Goal: Information Seeking & Learning: Find specific fact

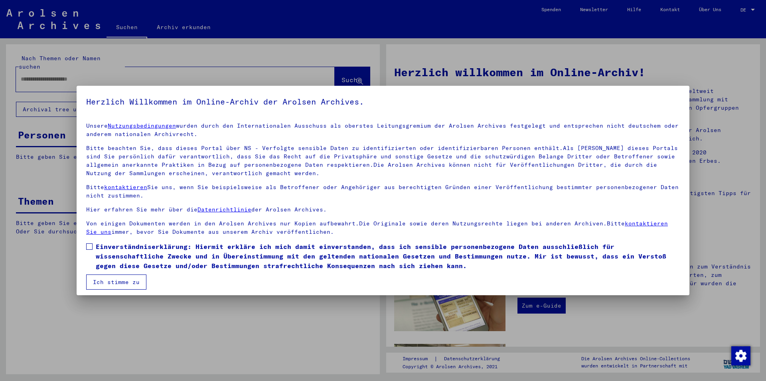
click at [170, 253] on span "Einverständniserklärung: Hiermit erkläre ich mich damit einverstanden, dass ich…" at bounding box center [388, 256] width 584 height 29
click at [117, 283] on button "Ich stimme zu" at bounding box center [116, 282] width 60 height 15
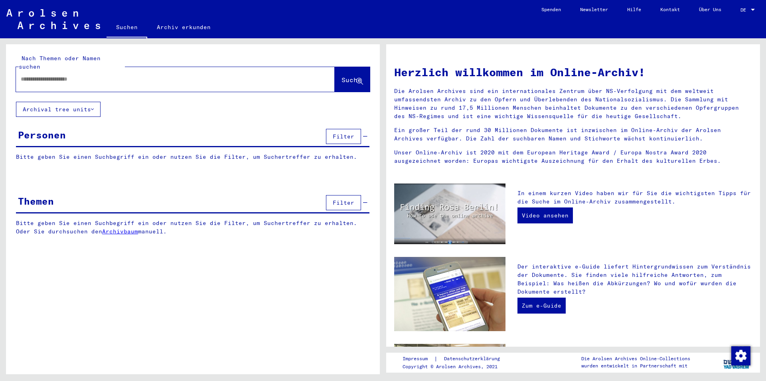
click at [134, 77] on div at bounding box center [163, 79] width 295 height 18
click at [134, 75] on input "text" at bounding box center [166, 79] width 290 height 8
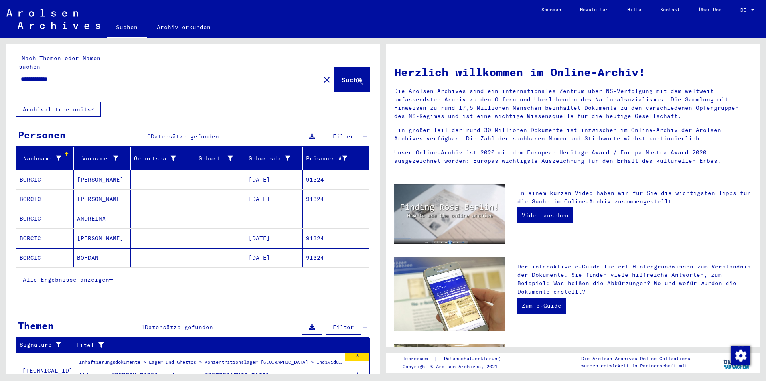
click at [61, 276] on span "Alle Ergebnisse anzeigen" at bounding box center [66, 279] width 86 height 7
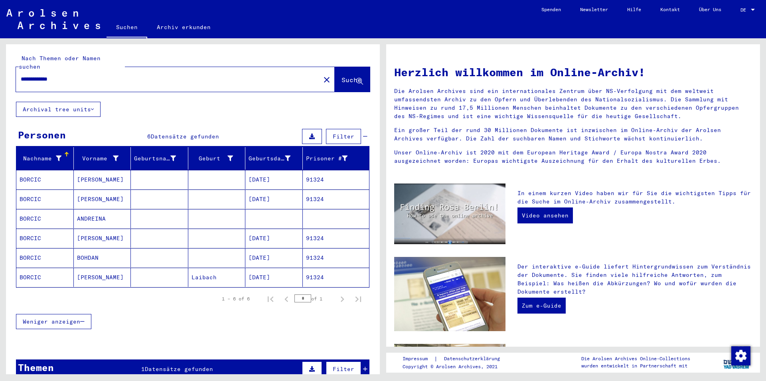
click at [126, 172] on mat-cell "[PERSON_NAME]" at bounding box center [102, 179] width 57 height 19
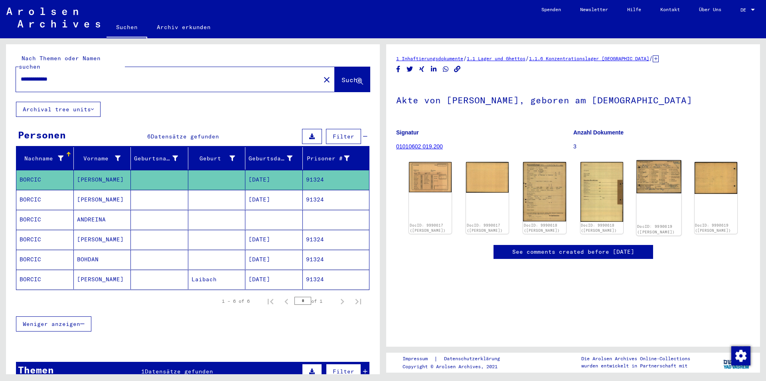
click at [664, 176] on img at bounding box center [658, 176] width 45 height 33
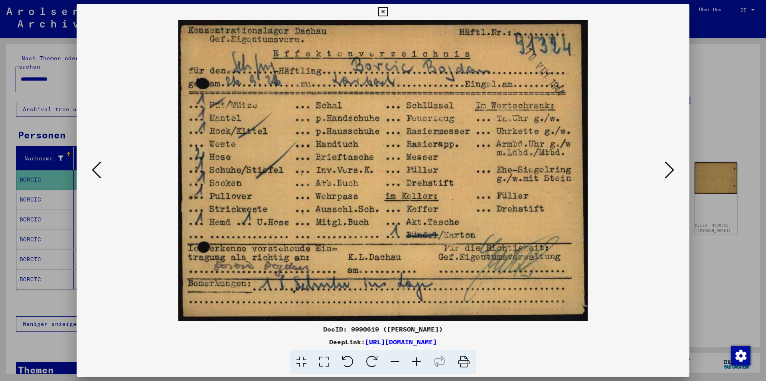
click at [710, 109] on div at bounding box center [383, 190] width 766 height 381
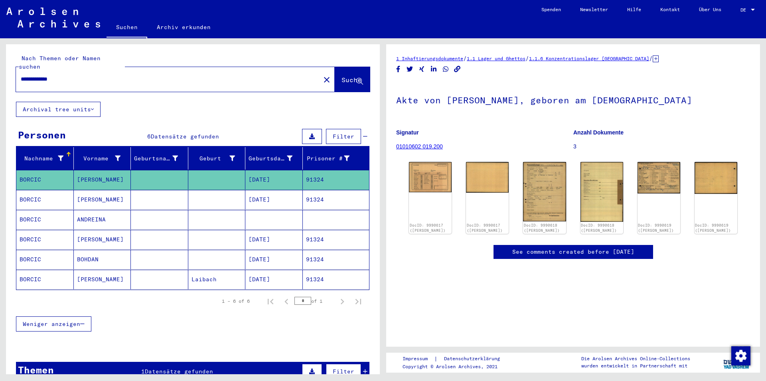
click at [151, 194] on mat-cell at bounding box center [159, 200] width 57 height 20
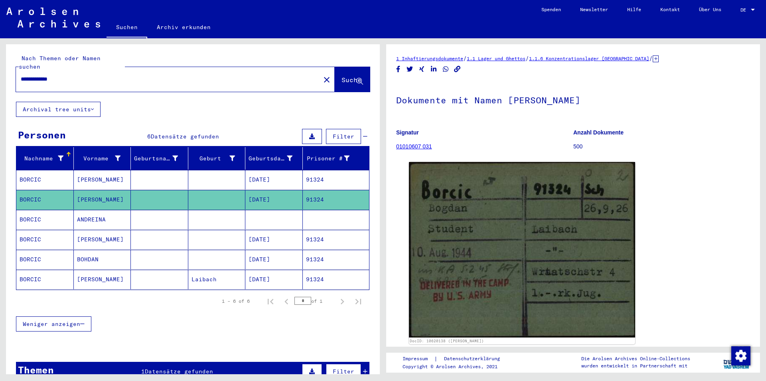
click at [148, 215] on mat-cell at bounding box center [159, 220] width 57 height 20
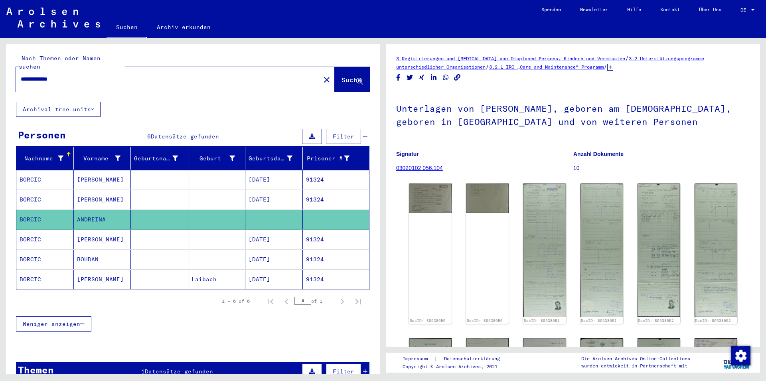
click at [149, 233] on mat-cell at bounding box center [159, 240] width 57 height 20
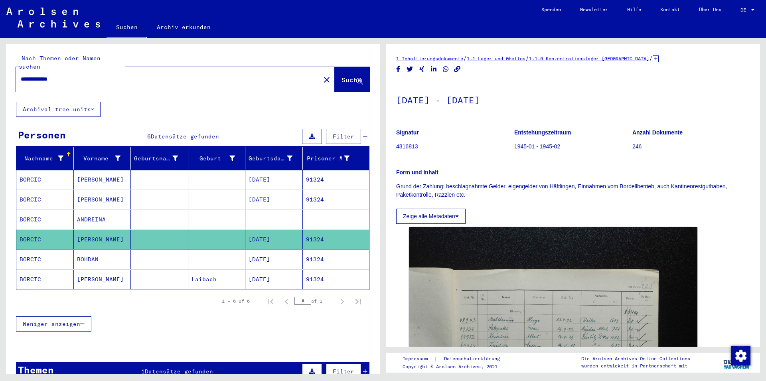
click at [149, 253] on mat-cell at bounding box center [159, 260] width 57 height 20
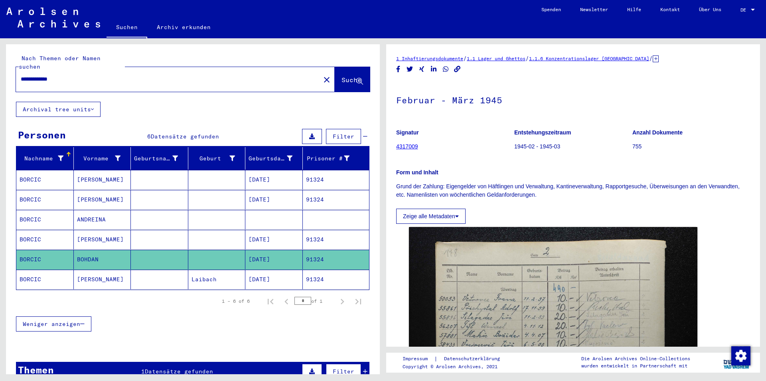
click at [167, 272] on mat-cell at bounding box center [159, 280] width 57 height 20
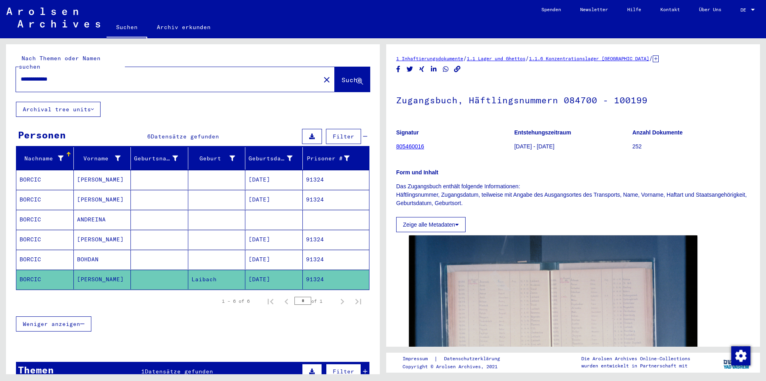
click at [196, 179] on mat-cell at bounding box center [216, 180] width 57 height 20
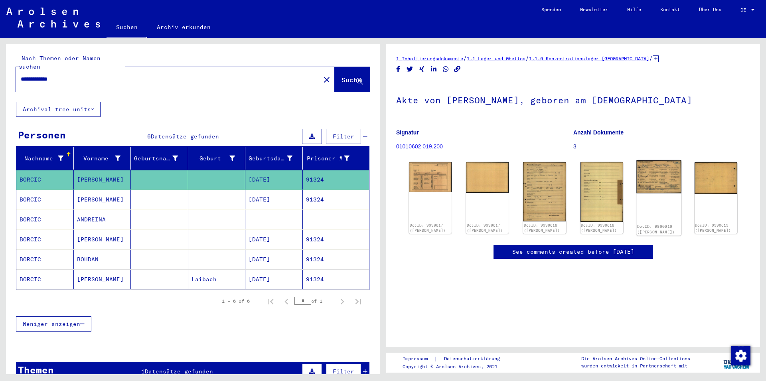
click at [656, 184] on img at bounding box center [658, 176] width 45 height 33
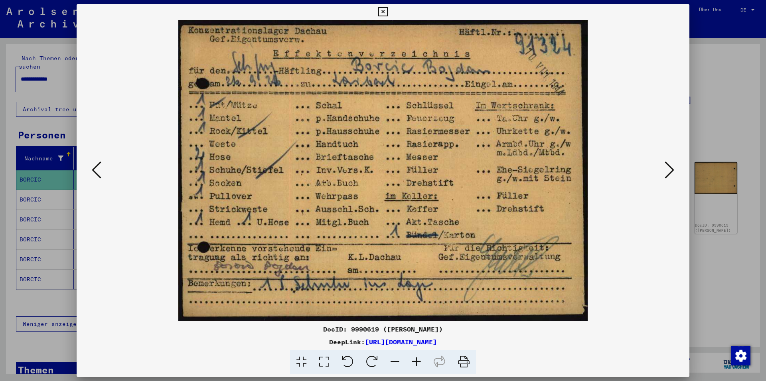
click at [712, 141] on div at bounding box center [383, 190] width 766 height 381
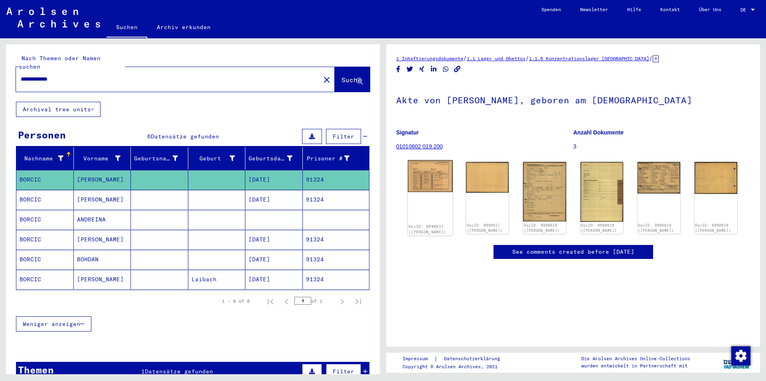
click at [427, 188] on img at bounding box center [430, 176] width 45 height 32
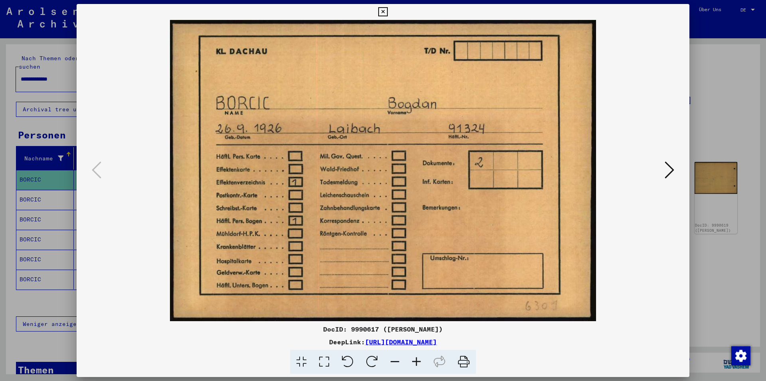
click at [680, 125] on div at bounding box center [383, 170] width 613 height 301
click at [713, 124] on div at bounding box center [383, 190] width 766 height 381
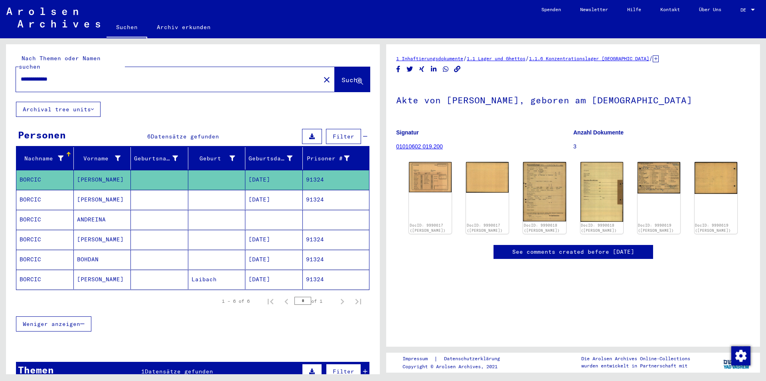
click at [197, 190] on mat-cell at bounding box center [216, 200] width 57 height 20
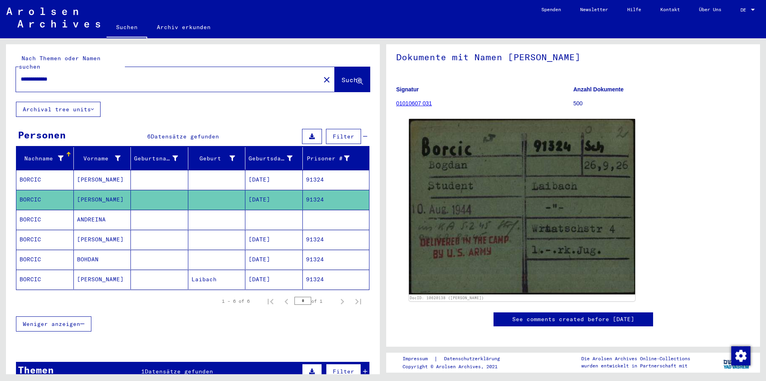
drag, startPoint x: 186, startPoint y: 71, endPoint x: -6, endPoint y: 66, distance: 192.0
click at [21, 75] on input "**********" at bounding box center [168, 79] width 295 height 8
type input "**********"
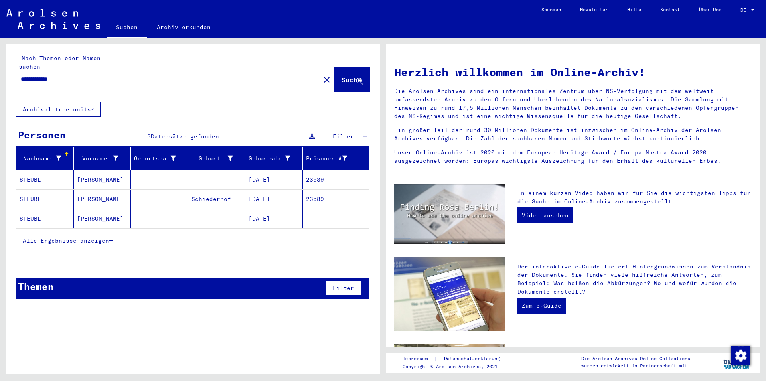
click at [191, 173] on mat-cell at bounding box center [216, 179] width 57 height 19
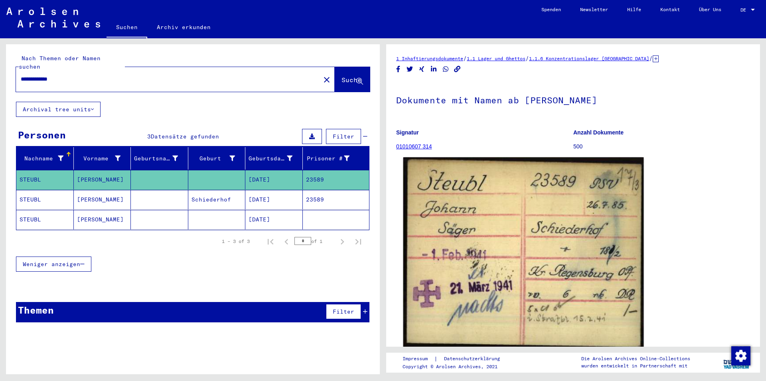
click at [496, 243] on img at bounding box center [523, 252] width 241 height 191
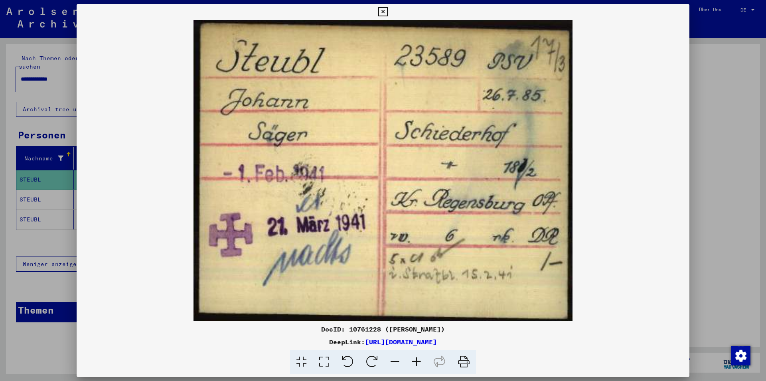
click at [741, 163] on div at bounding box center [383, 190] width 766 height 381
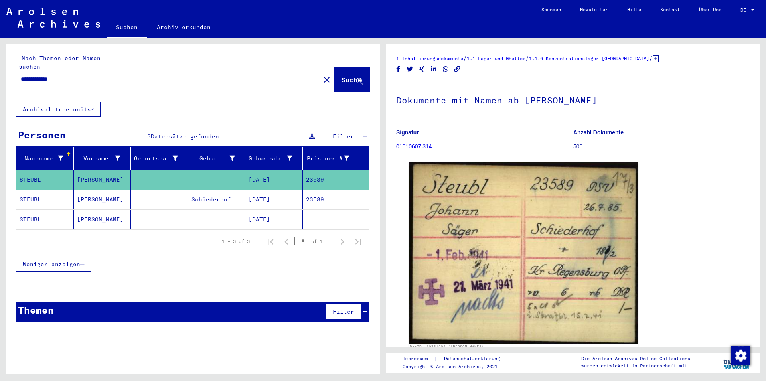
click at [240, 190] on mat-cell "Schiederhof" at bounding box center [216, 200] width 57 height 20
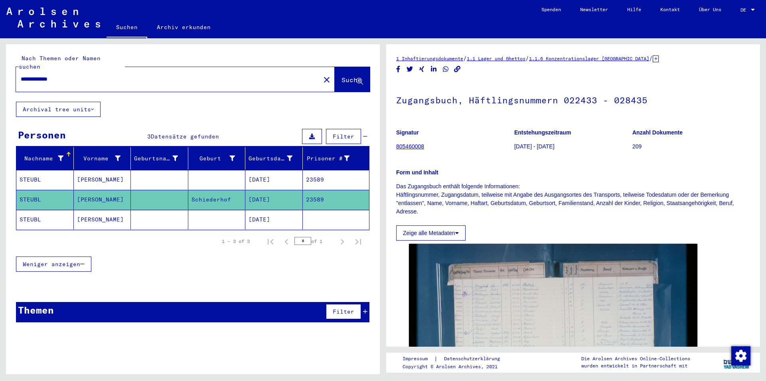
click at [239, 210] on mat-cell at bounding box center [216, 220] width 57 height 20
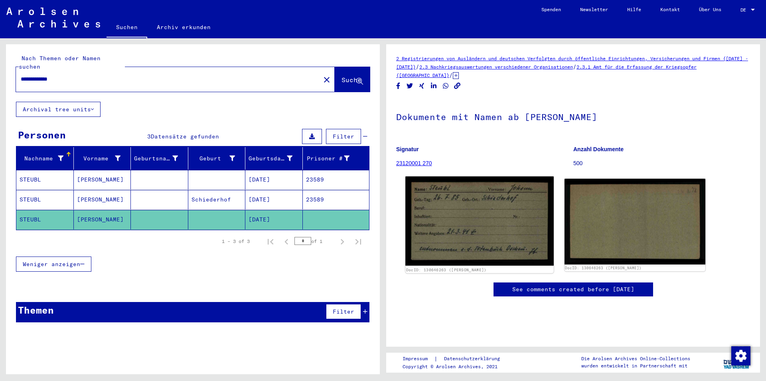
scroll to position [19, 0]
click at [452, 213] on img at bounding box center [479, 220] width 148 height 89
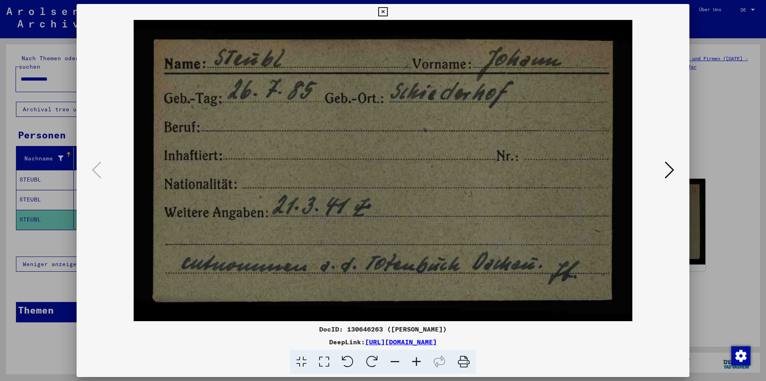
click at [713, 116] on div at bounding box center [383, 190] width 766 height 381
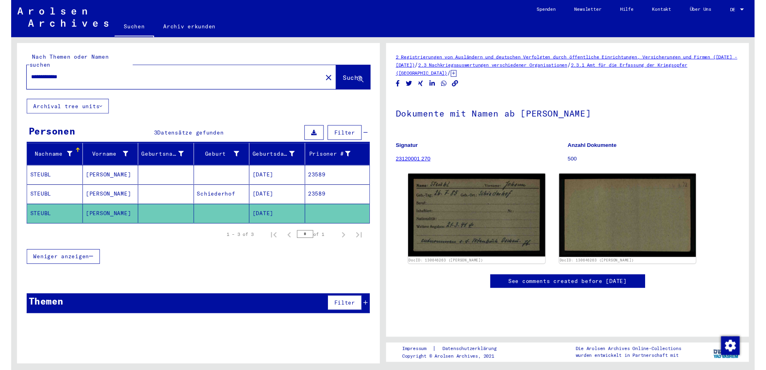
scroll to position [86, 0]
